Goal: Book appointment/travel/reservation

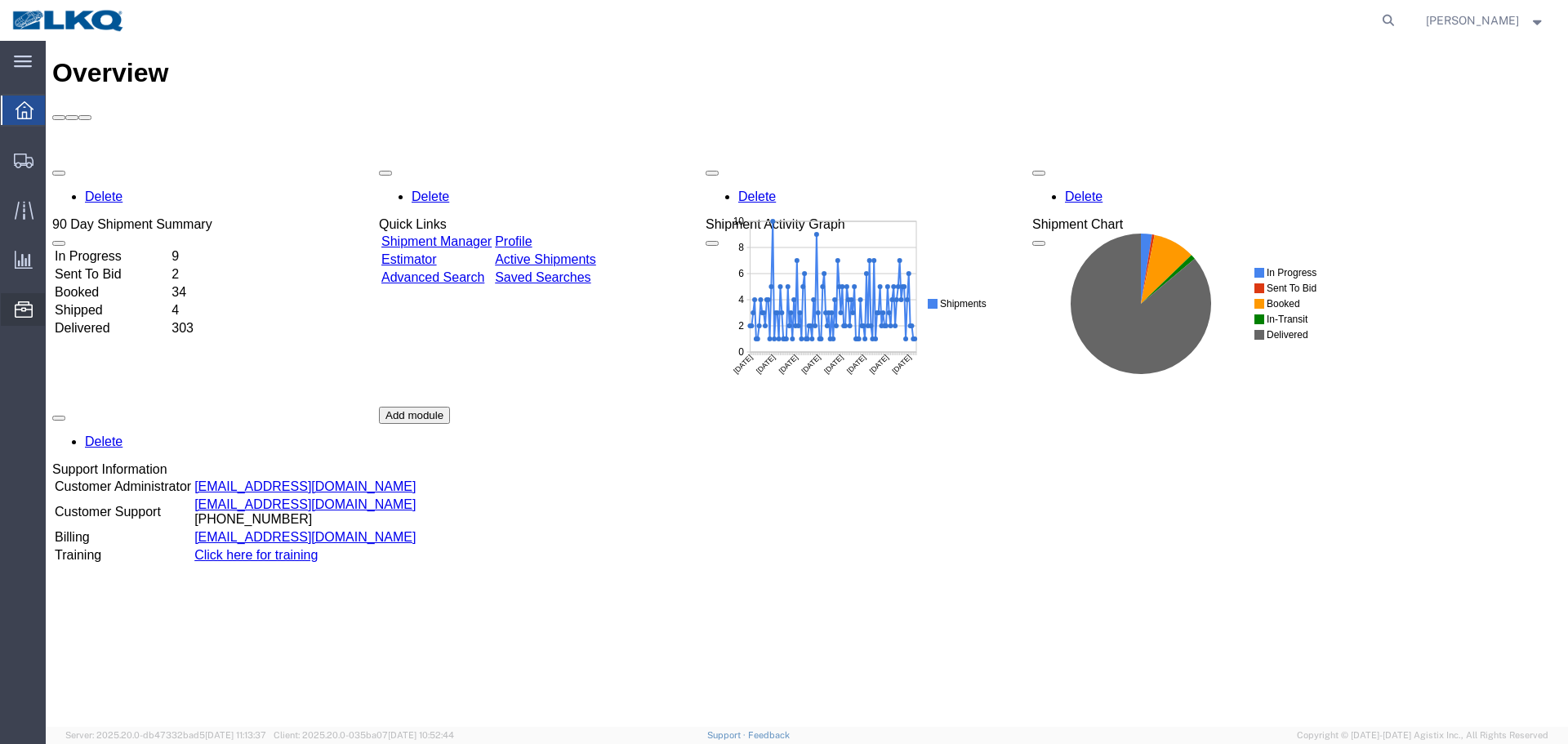
click at [0, 0] on span "Location Appointment" at bounding box center [0, 0] width 0 height 0
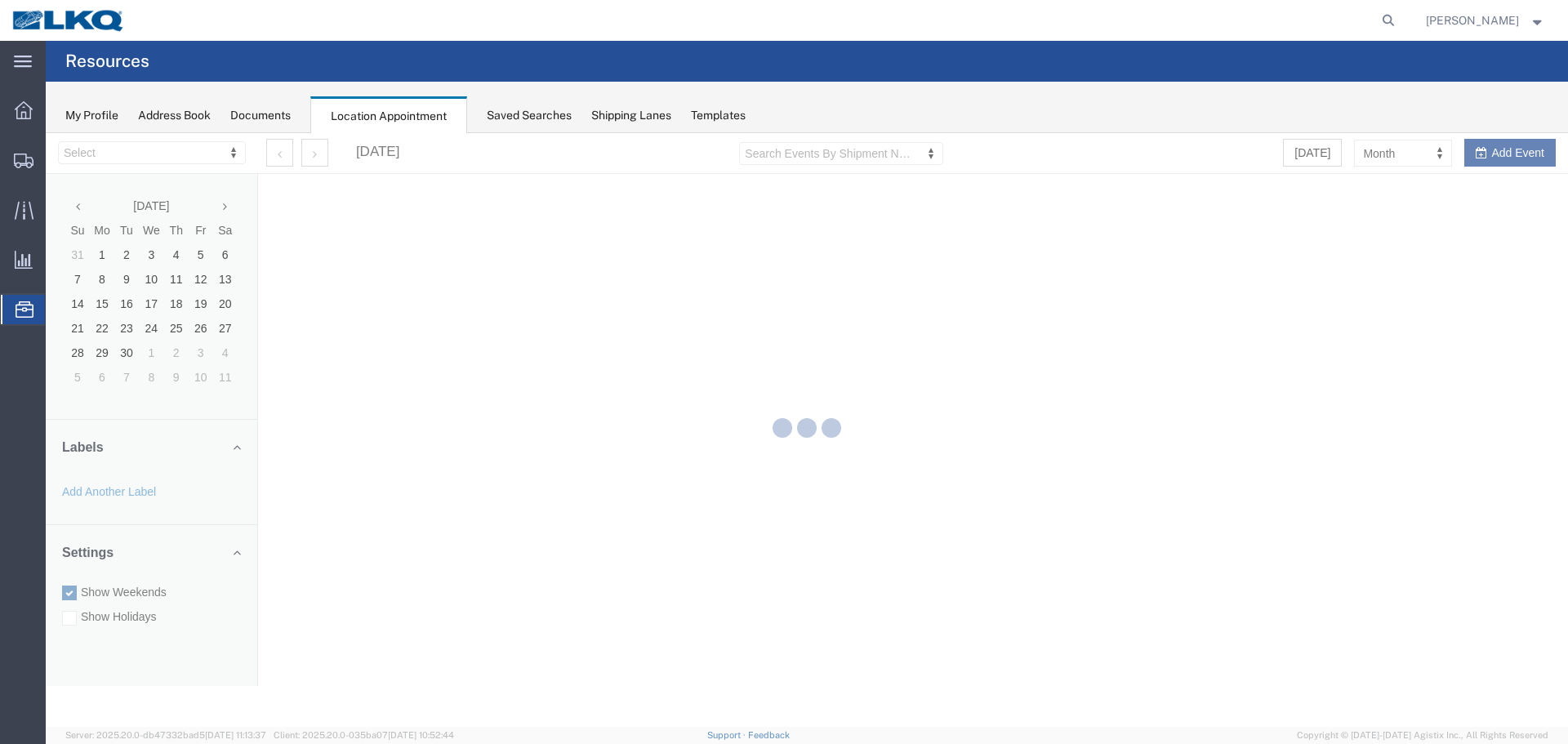
select select "28018"
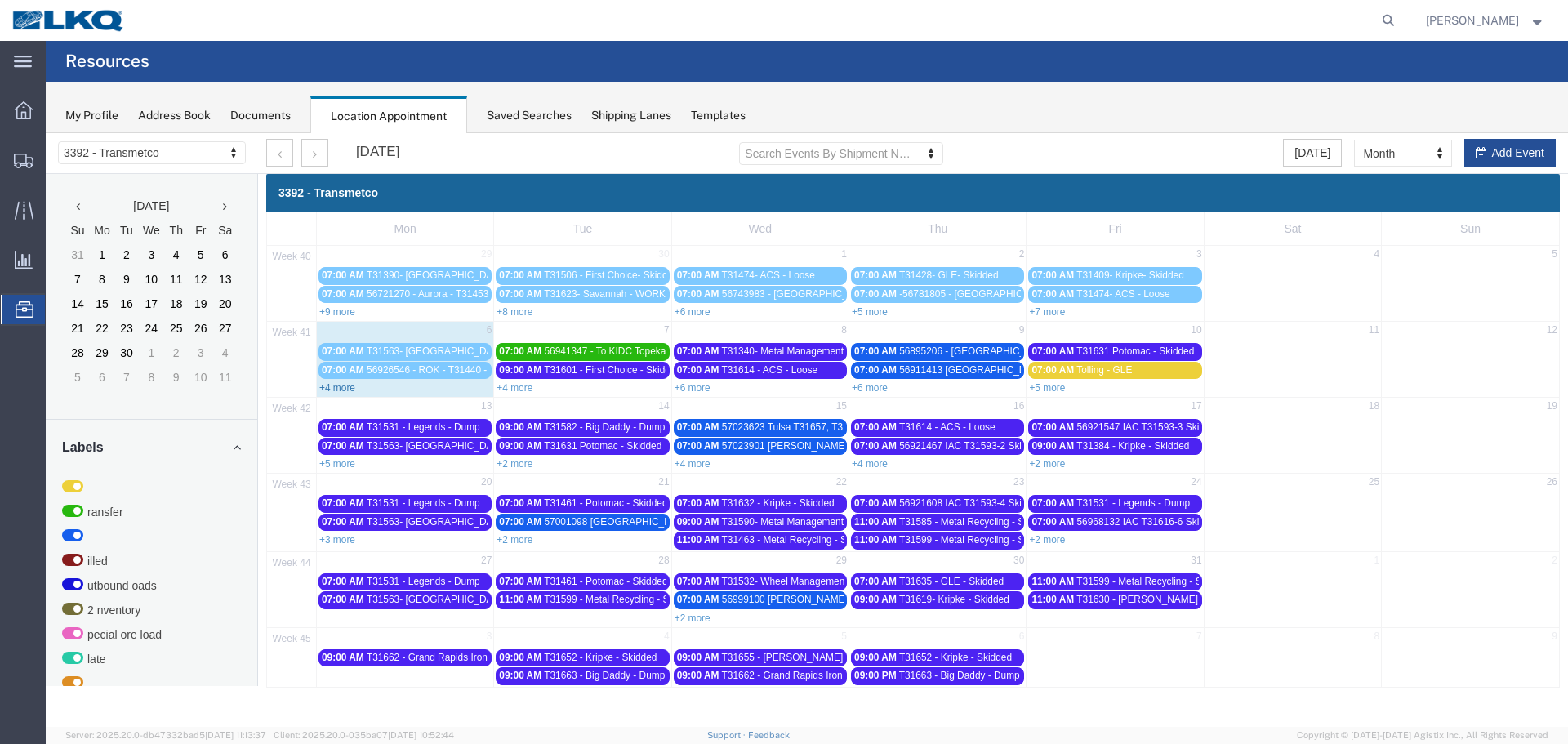
click at [350, 388] on link "+4 more" at bounding box center [337, 388] width 36 height 12
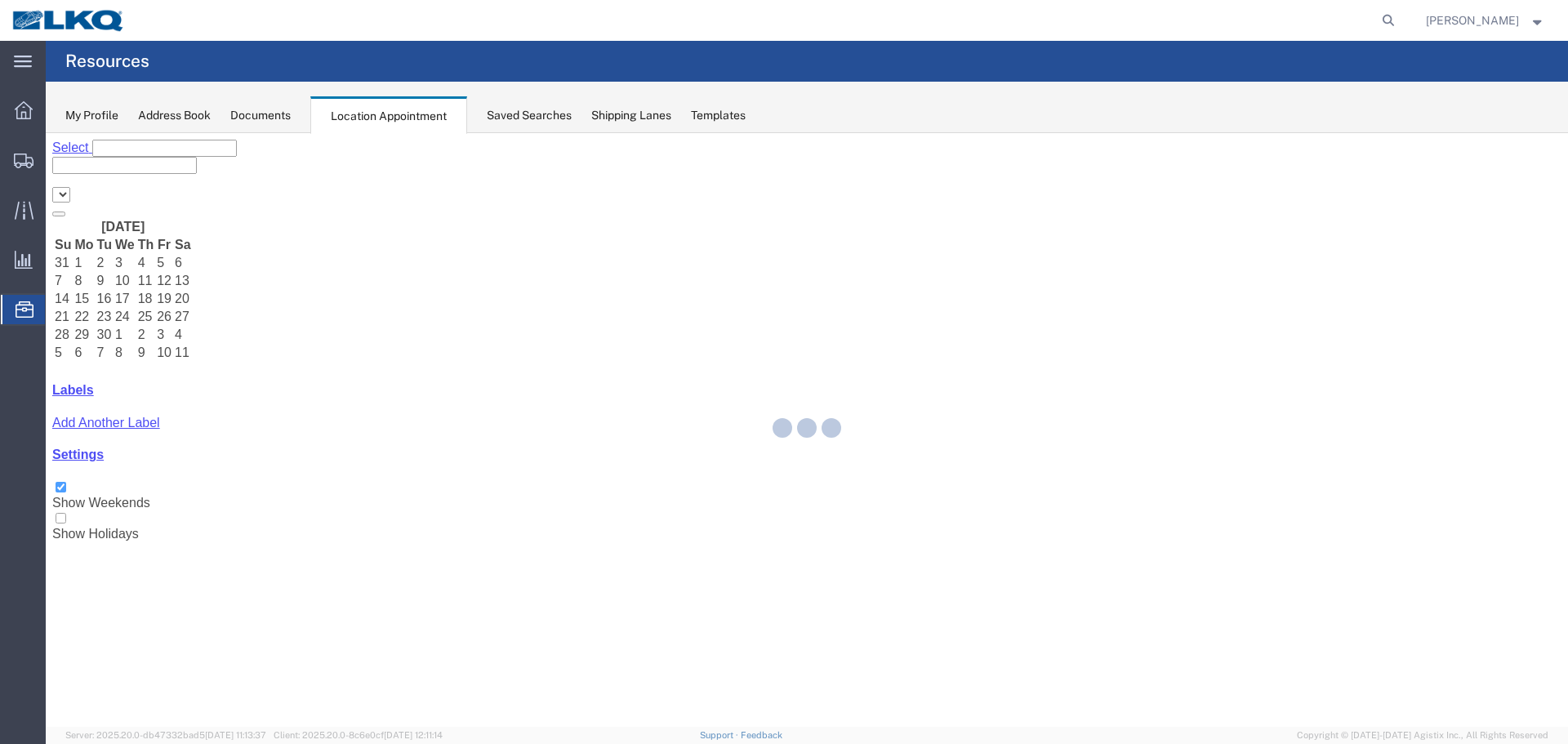
select select "28018"
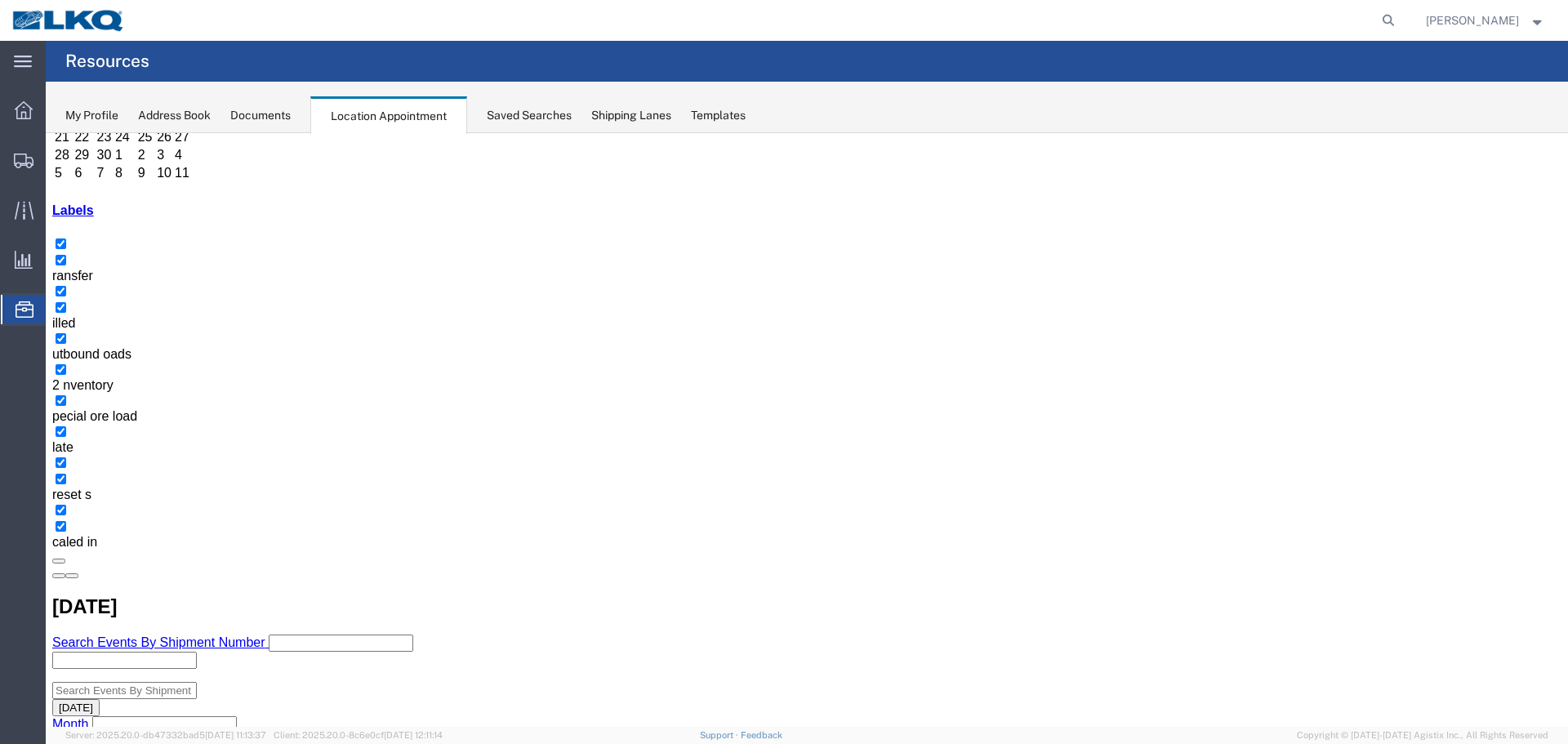
scroll to position [98, 0]
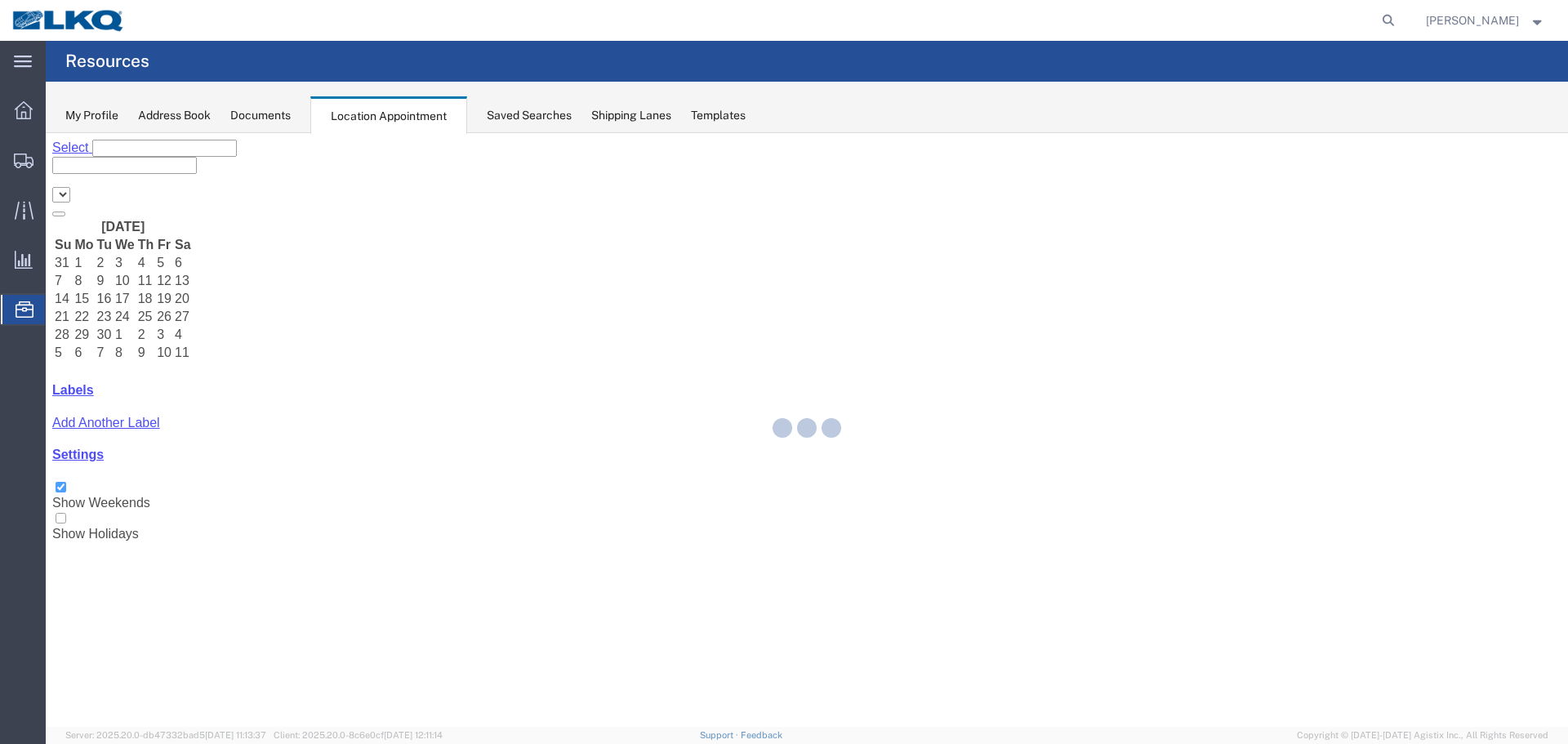
select select "28018"
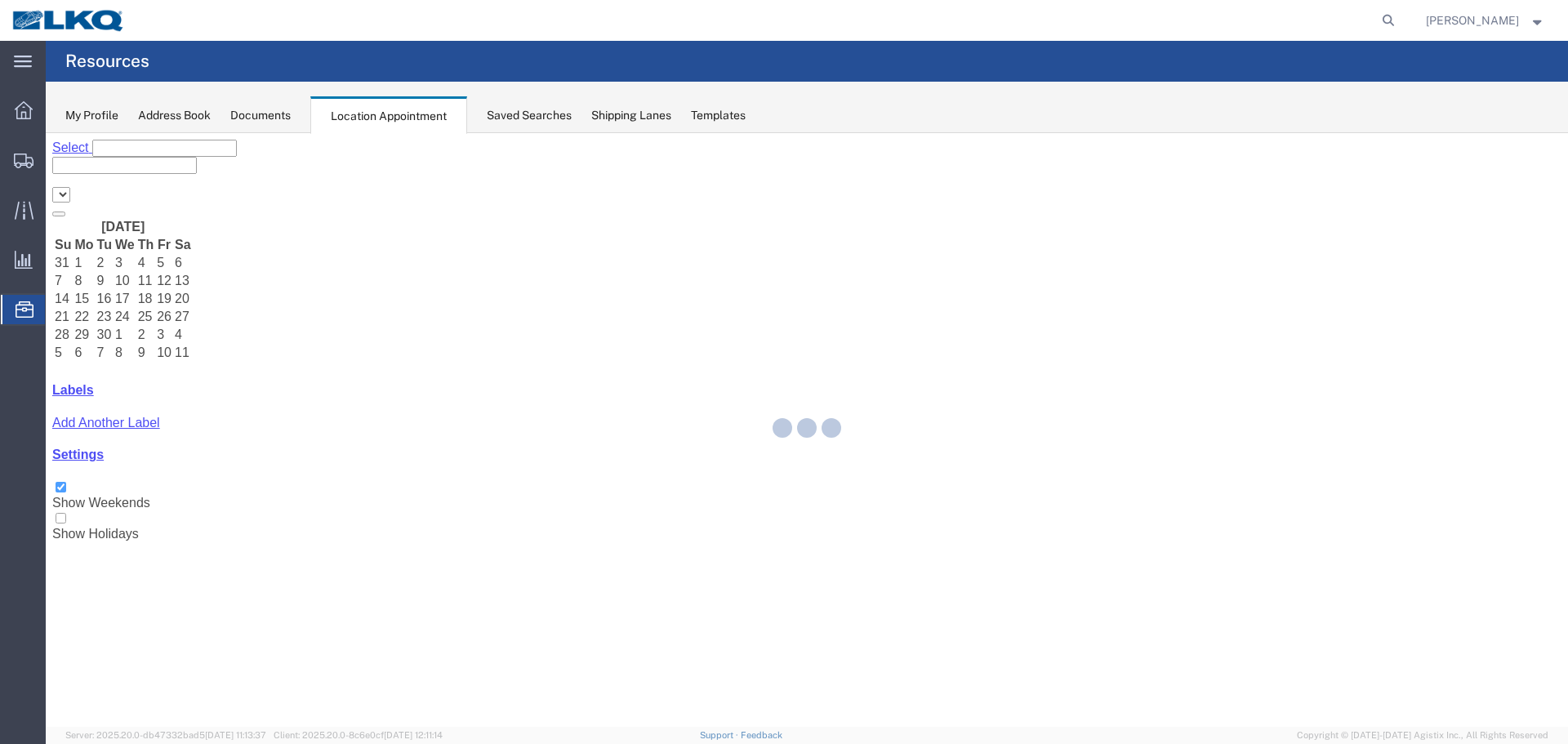
select select "28018"
